Goal: Check status: Check status

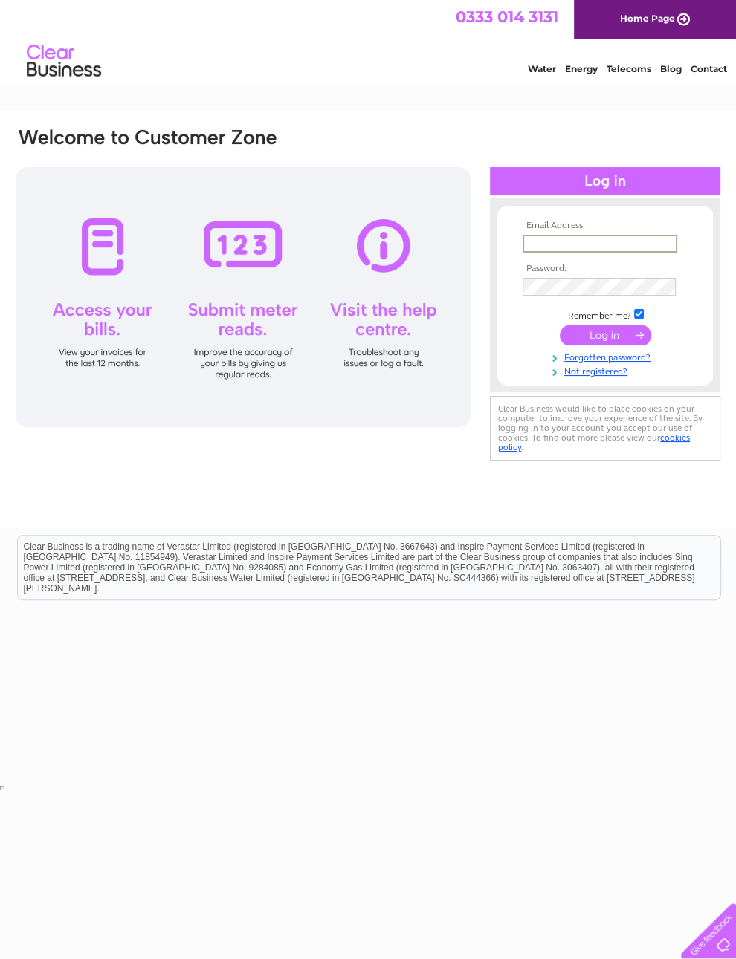
type input "patmccartney13@hotmail.com"
click at [605, 340] on input "submit" at bounding box center [605, 335] width 91 height 21
click at [602, 340] on input "submit" at bounding box center [605, 333] width 91 height 21
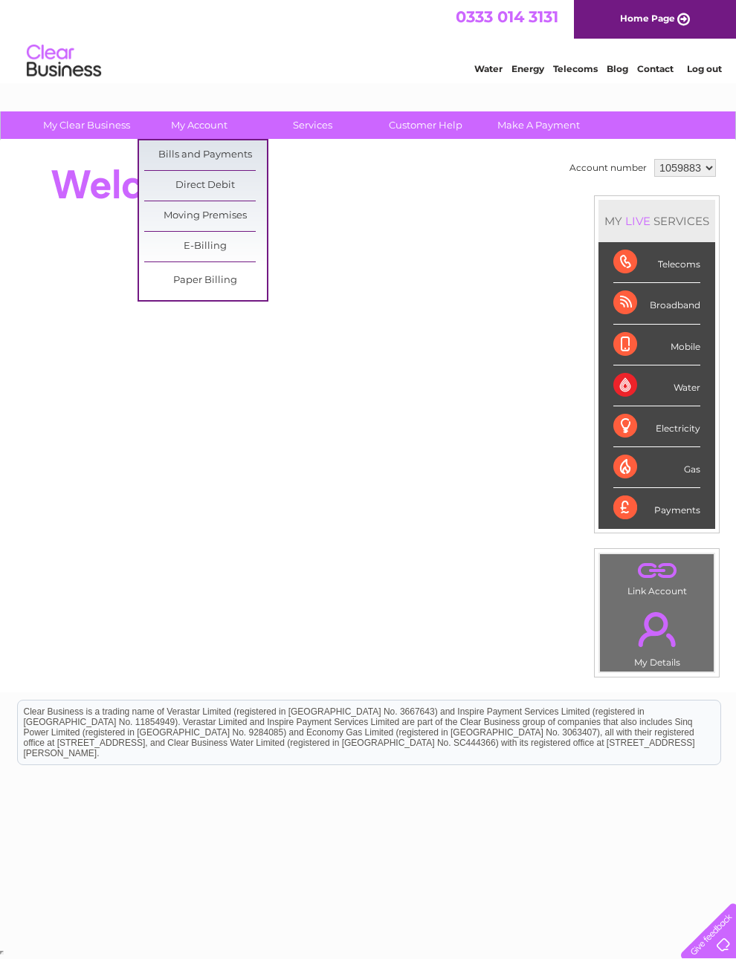
click at [239, 155] on link "Bills and Payments" at bounding box center [205, 155] width 123 height 30
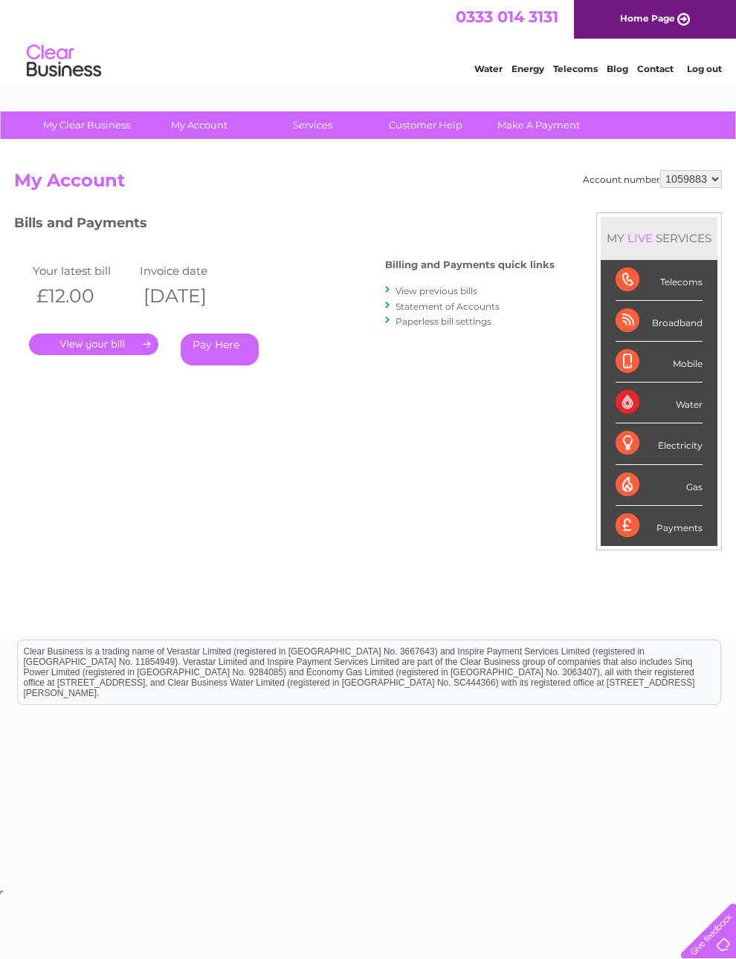
click at [134, 342] on link "." at bounding box center [93, 345] width 129 height 22
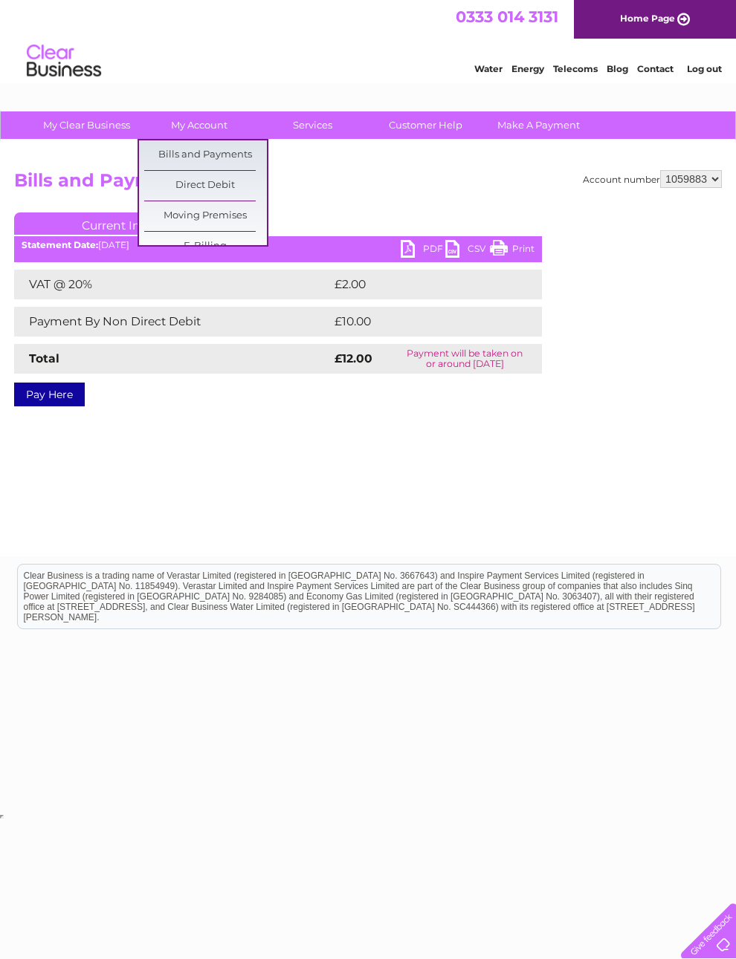
click at [186, 466] on div "Account number 1059883 Bills and Payments Current Invoice PDF CSV Print VAT @ 2…" at bounding box center [368, 348] width 736 height 416
click at [238, 161] on link "Bills and Payments" at bounding box center [205, 155] width 123 height 30
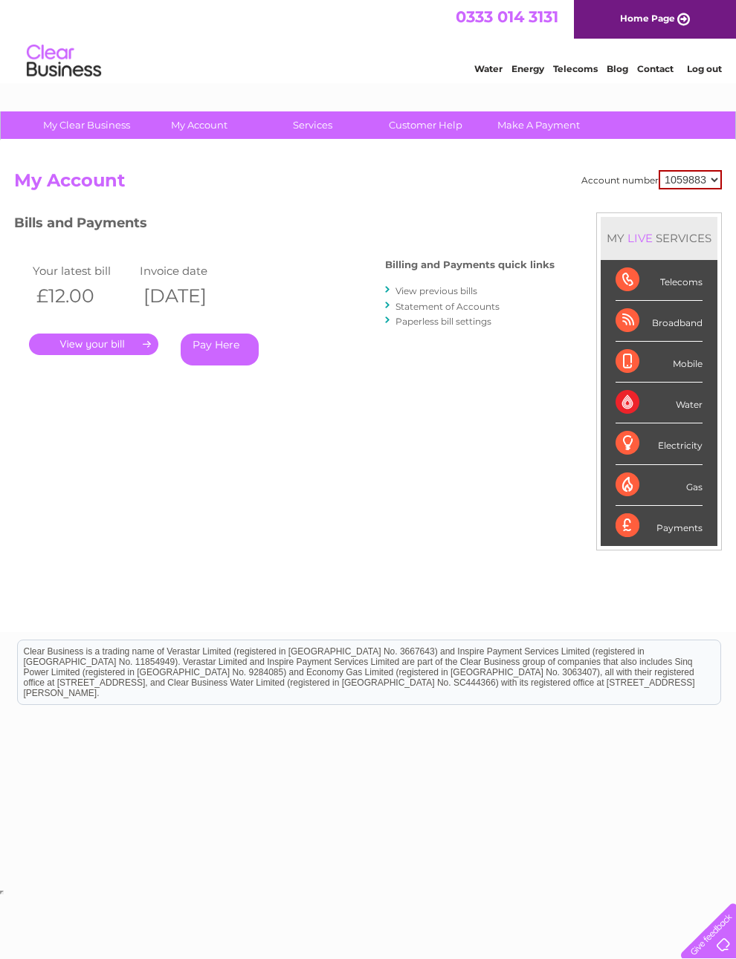
click at [151, 337] on link "." at bounding box center [93, 345] width 129 height 22
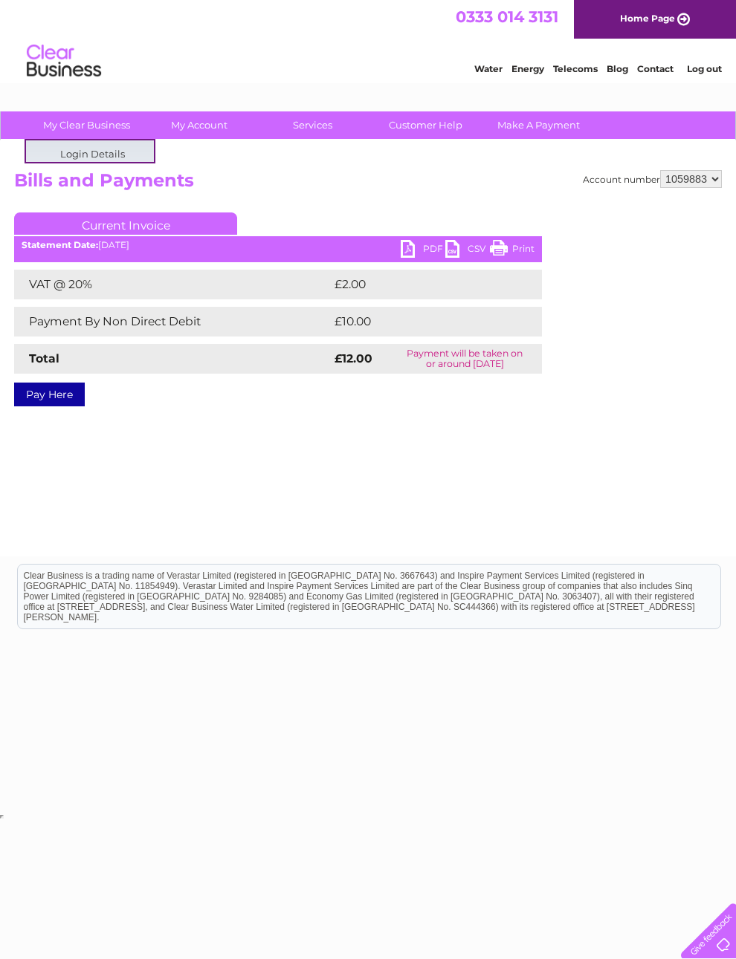
click at [200, 437] on div "Account number 1059883 Bills and Payments Current Invoice PDF CSV Print VAT @ 2…" at bounding box center [368, 348] width 736 height 416
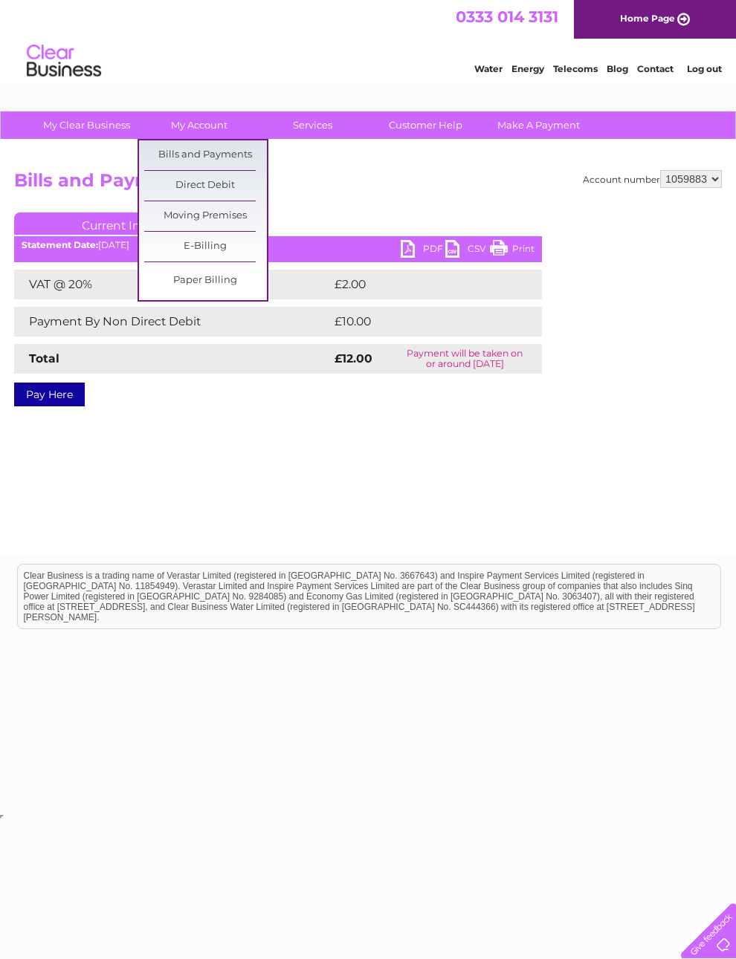
click at [224, 279] on link "Paper Billing" at bounding box center [205, 281] width 123 height 30
click at [238, 241] on link "E-Billing" at bounding box center [205, 247] width 123 height 30
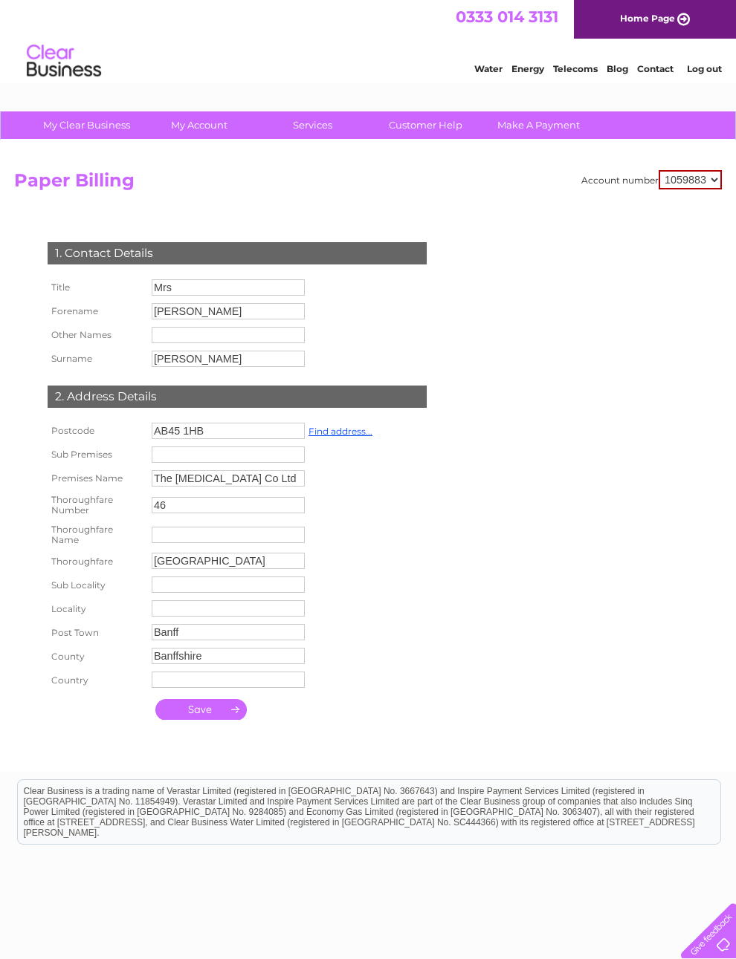
click at [556, 120] on link "Make A Payment" at bounding box center [538, 124] width 123 height 27
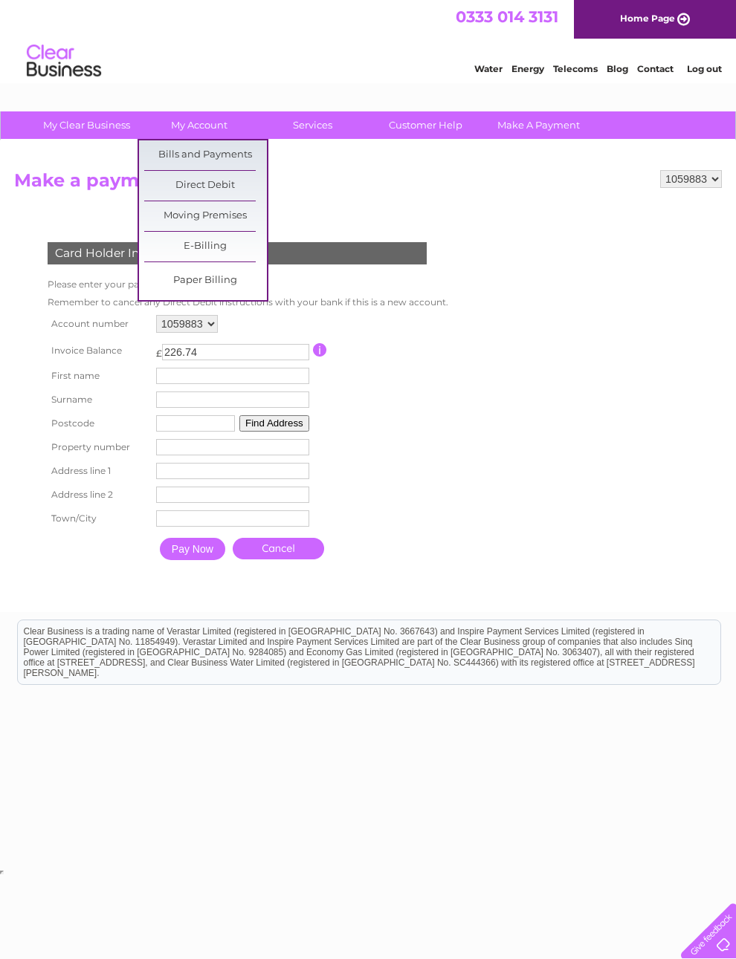
click at [232, 155] on link "Bills and Payments" at bounding box center [205, 155] width 123 height 30
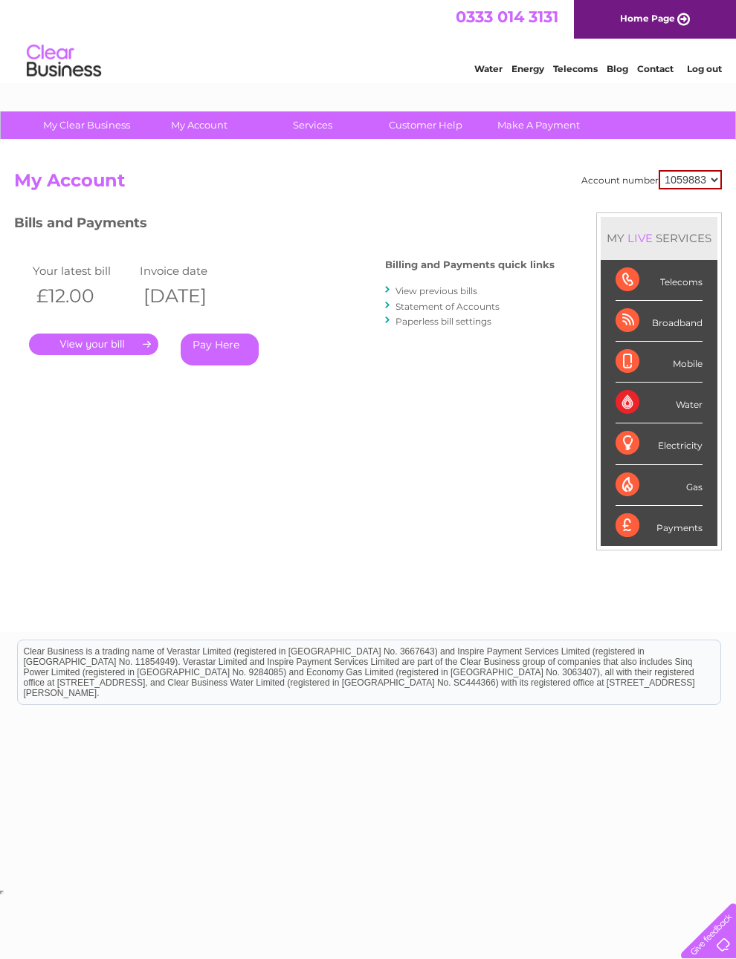
click at [145, 340] on link "." at bounding box center [93, 345] width 129 height 22
click at [474, 307] on link "Statement of Accounts" at bounding box center [447, 306] width 104 height 11
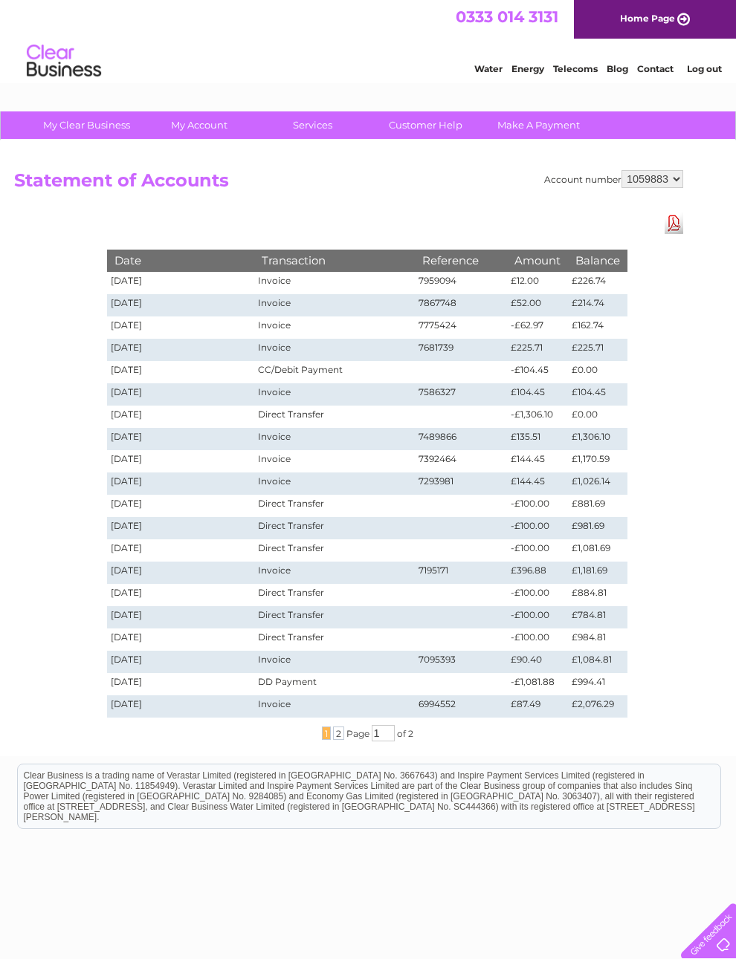
click at [346, 730] on span "Page" at bounding box center [357, 733] width 23 height 11
click at [335, 737] on span "2" at bounding box center [338, 733] width 11 height 13
